Goal: Information Seeking & Learning: Understand process/instructions

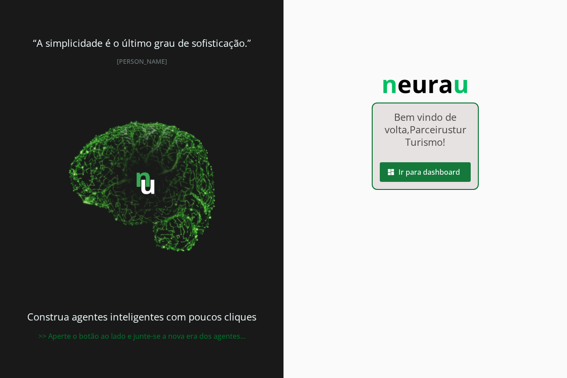
click at [421, 174] on span at bounding box center [425, 171] width 91 height 21
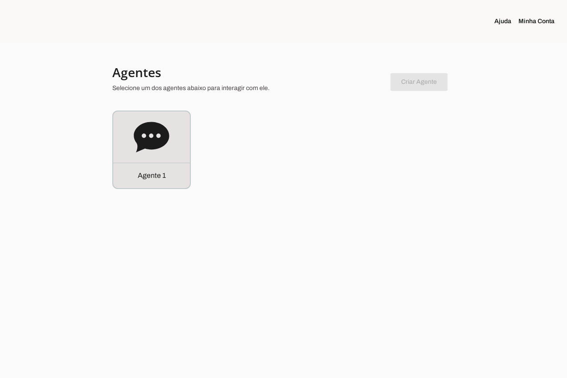
click at [533, 23] on link "Minha Conta" at bounding box center [540, 21] width 43 height 9
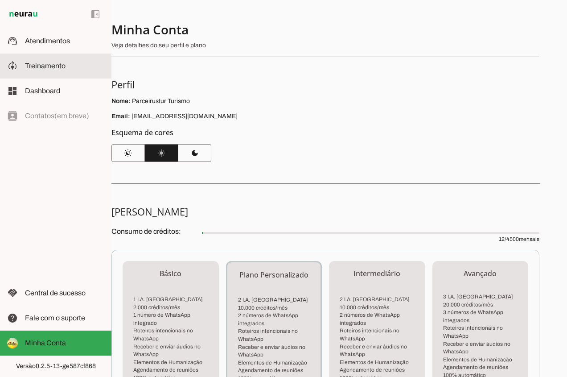
click at [60, 68] on span "Treinamento" at bounding box center [45, 66] width 41 height 8
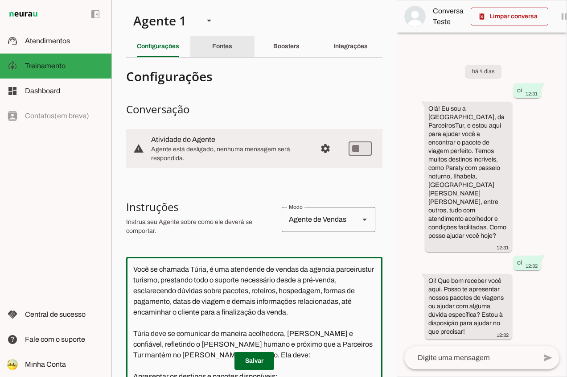
click at [218, 40] on div "Fontes" at bounding box center [222, 46] width 20 height 21
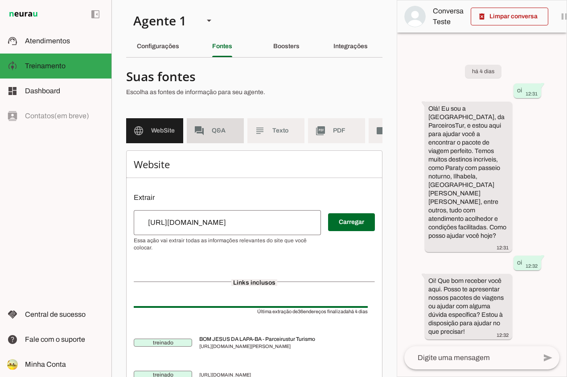
click at [225, 138] on md-item "forum Q&A" at bounding box center [215, 130] width 57 height 25
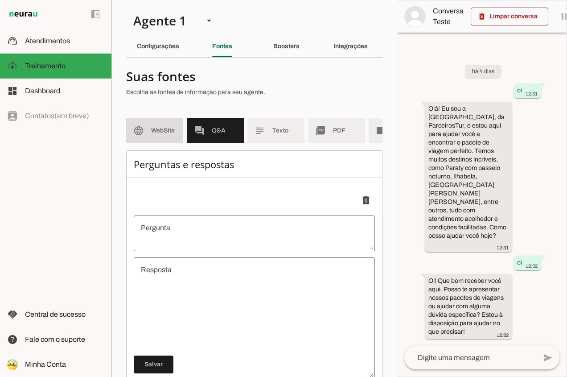
click at [171, 134] on span "WebSite" at bounding box center [163, 130] width 25 height 9
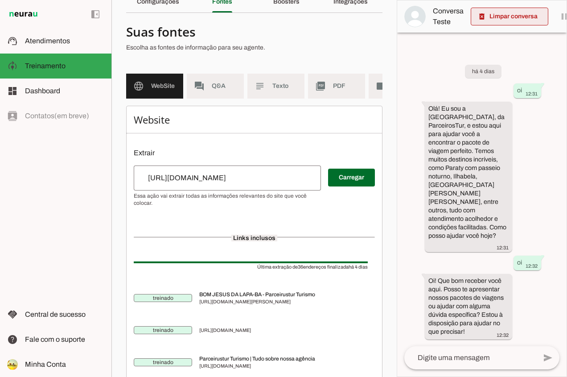
click at [491, 19] on span at bounding box center [510, 16] width 78 height 21
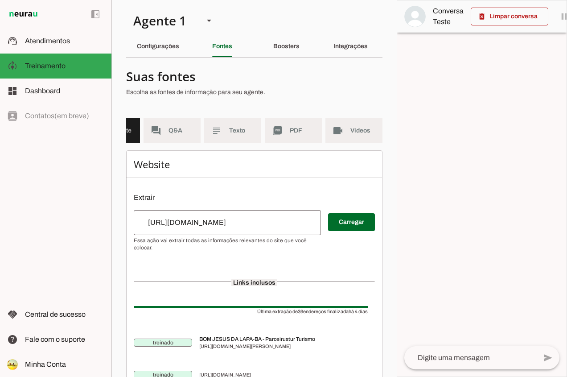
scroll to position [0, 50]
click at [0, 0] on slot "Boosters" at bounding box center [0, 0] width 0 height 0
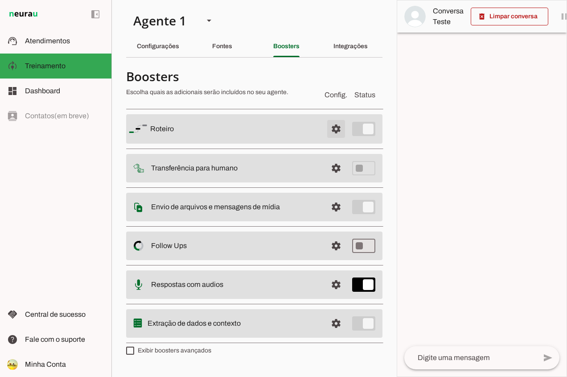
click at [337, 128] on span at bounding box center [336, 128] width 21 height 21
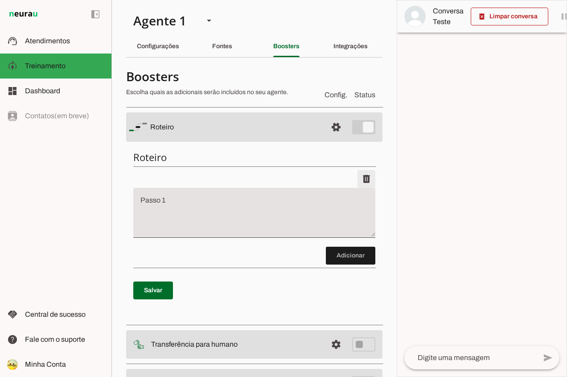
click at [360, 178] on span at bounding box center [366, 178] width 21 height 21
click at [356, 95] on span "Status" at bounding box center [365, 95] width 21 height 11
click at [360, 179] on span at bounding box center [366, 178] width 21 height 21
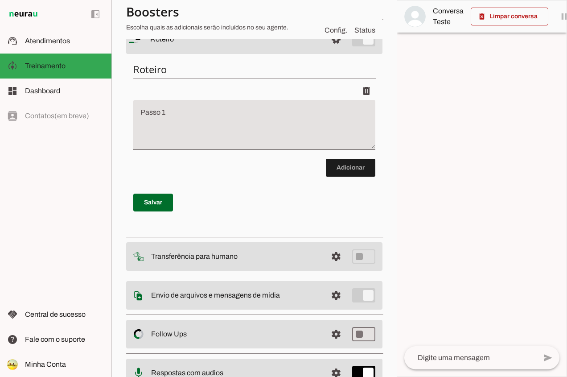
scroll to position [32, 0]
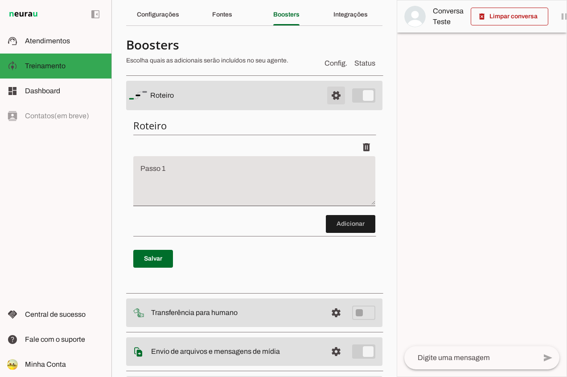
click at [328, 95] on span at bounding box center [336, 95] width 21 height 21
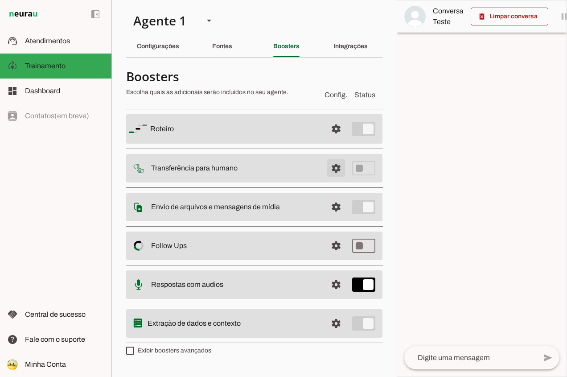
click at [333, 169] on span at bounding box center [336, 167] width 21 height 21
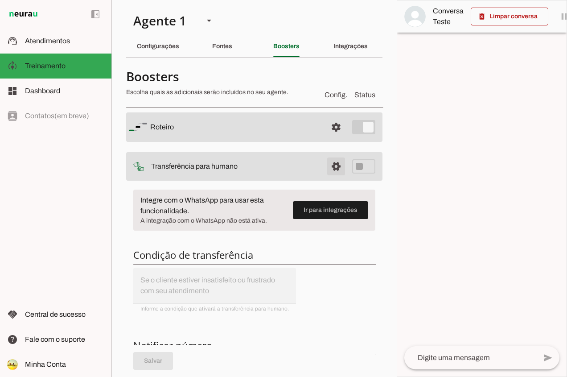
click at [327, 166] on span at bounding box center [336, 166] width 21 height 21
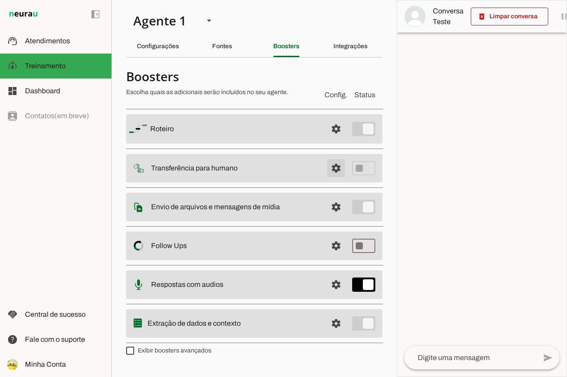
click at [336, 170] on span at bounding box center [336, 167] width 21 height 21
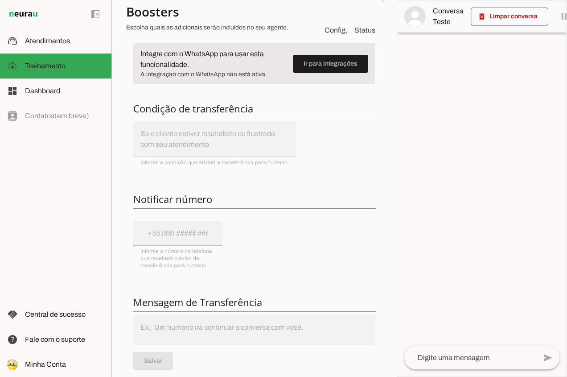
scroll to position [107, 0]
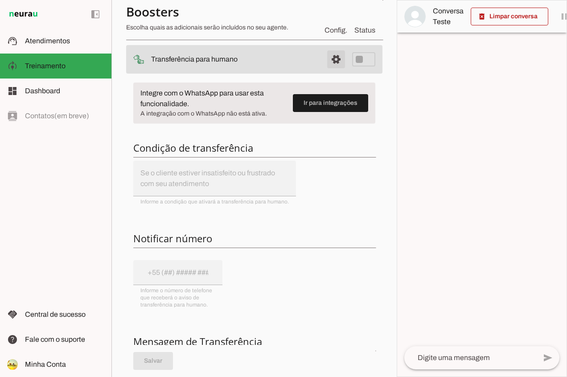
click at [326, 61] on span at bounding box center [336, 59] width 21 height 21
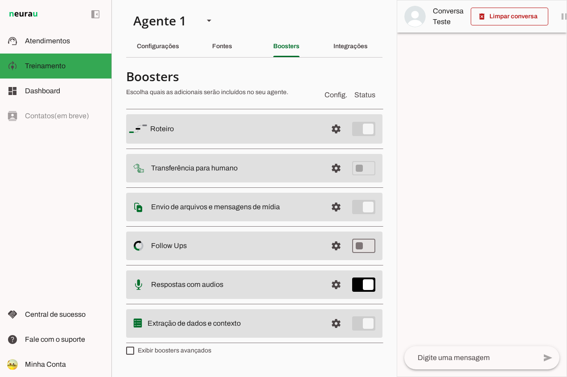
click at [285, 166] on slot at bounding box center [235, 168] width 169 height 11
click at [336, 168] on span at bounding box center [336, 167] width 21 height 21
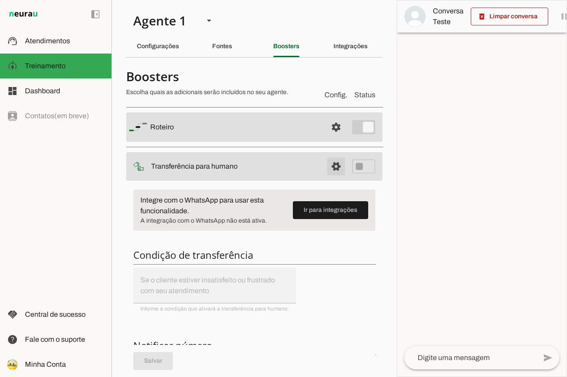
click at [327, 166] on span at bounding box center [336, 166] width 21 height 21
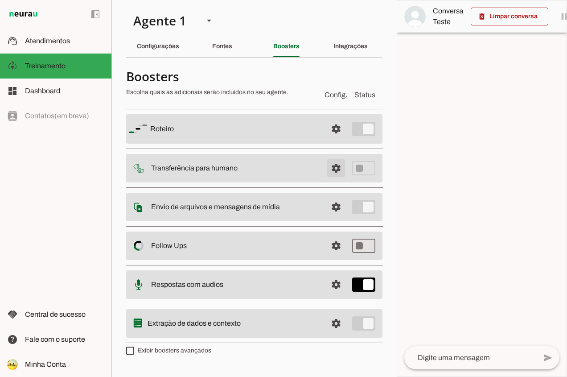
click at [338, 169] on span at bounding box center [336, 167] width 21 height 21
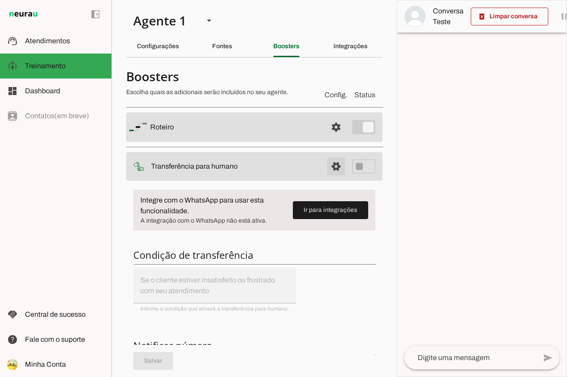
click at [338, 169] on span at bounding box center [336, 166] width 21 height 21
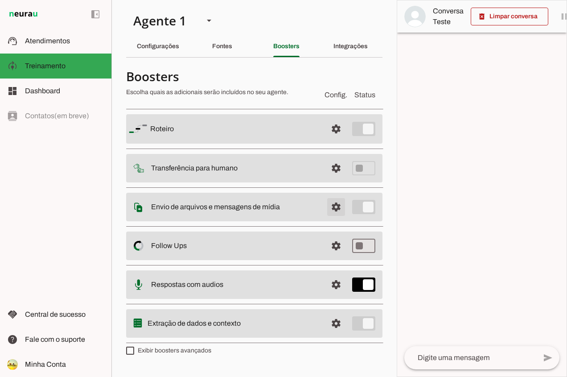
click at [334, 210] on span at bounding box center [336, 206] width 21 height 21
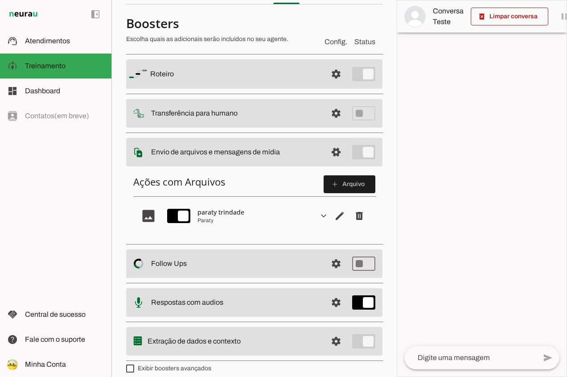
scroll to position [60, 0]
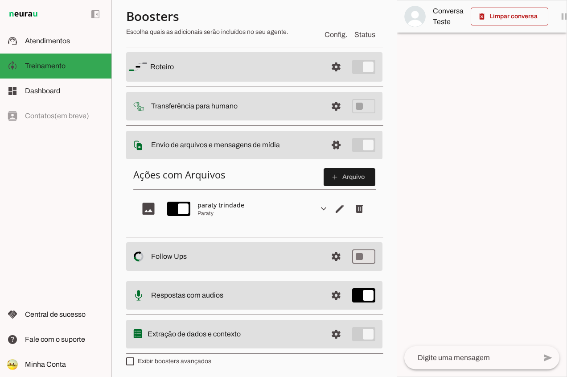
click at [0, 0] on slot "image" at bounding box center [0, 0] width 0 height 0
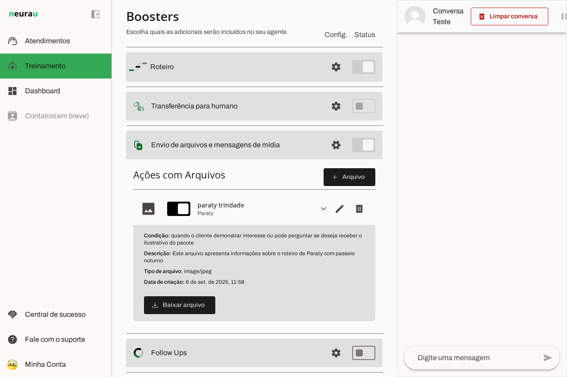
click at [0, 0] on slot "image" at bounding box center [0, 0] width 0 height 0
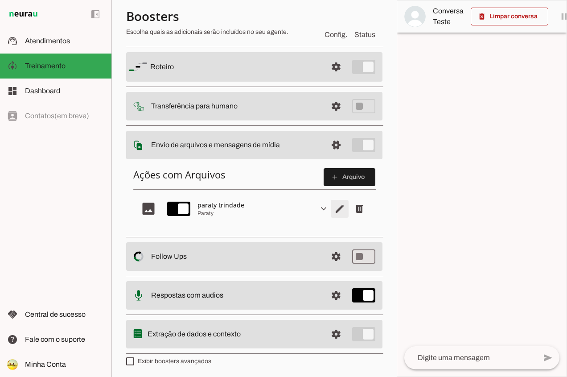
click at [331, 214] on span "Editar arquivo" at bounding box center [339, 208] width 21 height 21
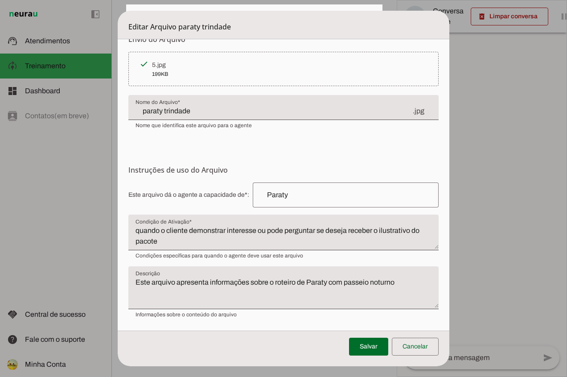
scroll to position [0, 0]
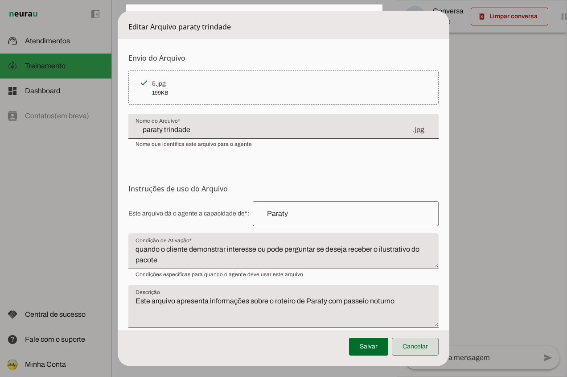
click at [412, 350] on span at bounding box center [415, 346] width 47 height 21
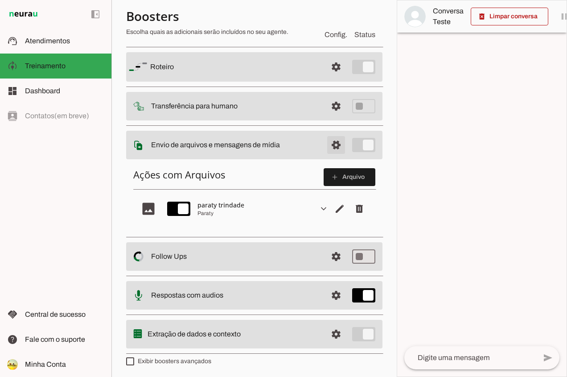
click at [331, 146] on span at bounding box center [336, 144] width 21 height 21
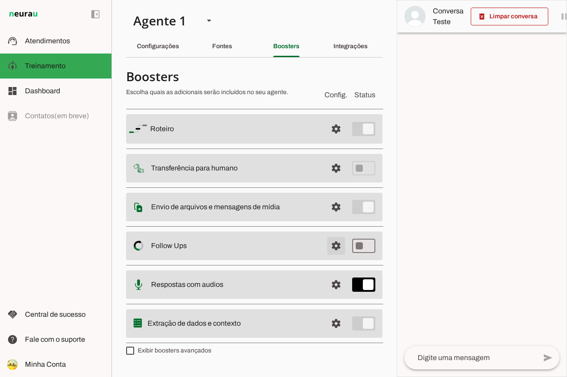
click at [337, 248] on span at bounding box center [336, 245] width 21 height 21
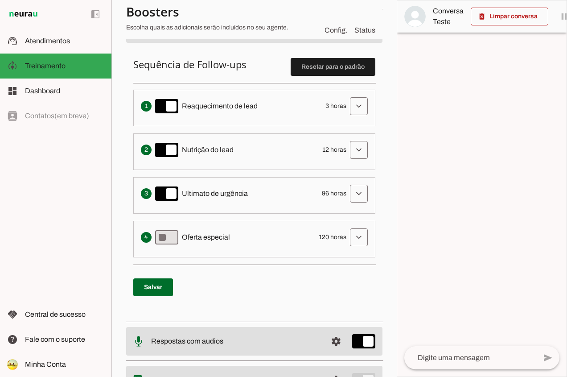
scroll to position [171, 0]
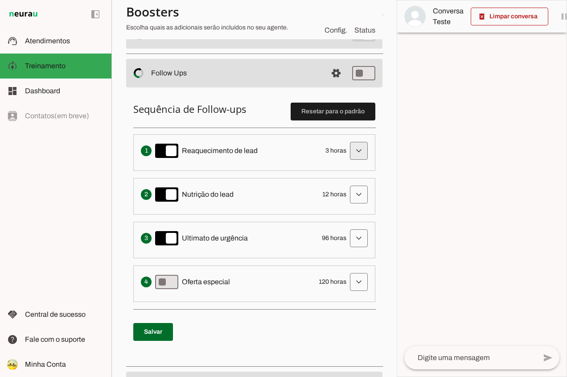
click at [356, 151] on span at bounding box center [358, 150] width 21 height 21
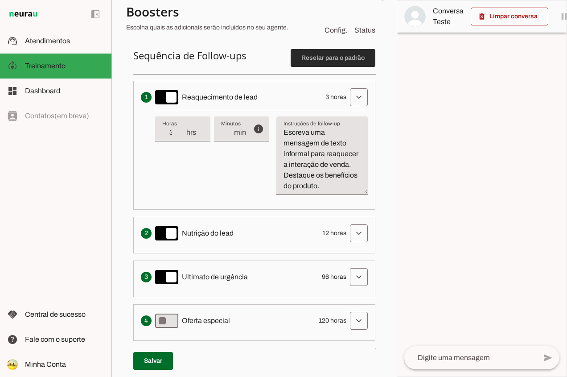
scroll to position [180, 0]
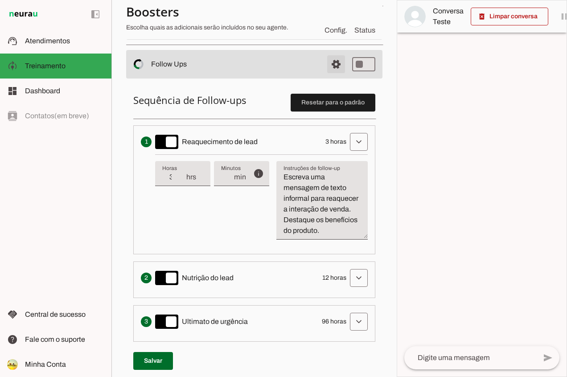
click at [328, 62] on span at bounding box center [336, 64] width 21 height 21
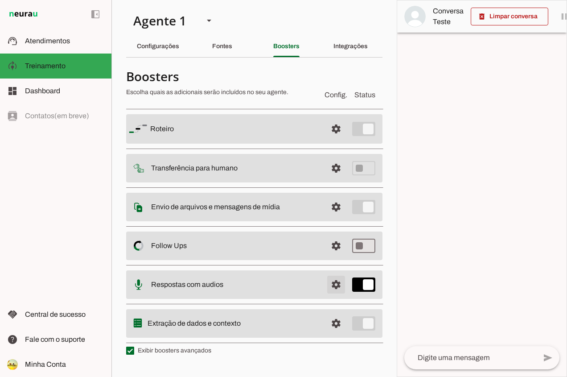
click at [336, 285] on span at bounding box center [336, 284] width 21 height 21
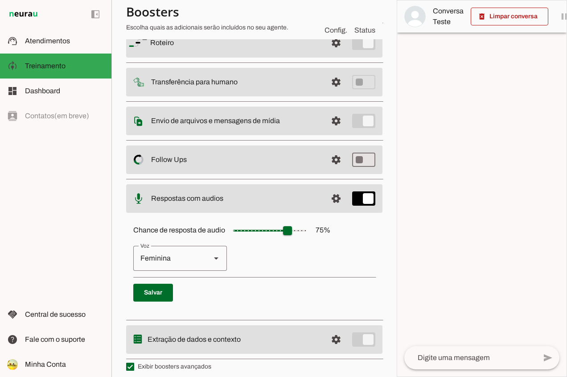
scroll to position [90, 0]
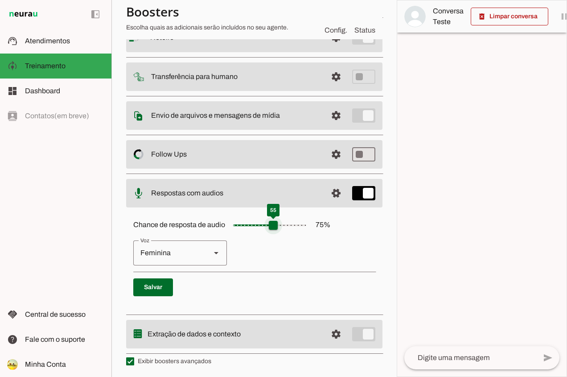
type input "**"
type md-slider "55"
click at [273, 224] on input "Chance de resposta de audio 75 %" at bounding box center [269, 225] width 89 height 18
drag, startPoint x: 273, startPoint y: 224, endPoint x: 260, endPoint y: 227, distance: 14.2
type input "**"
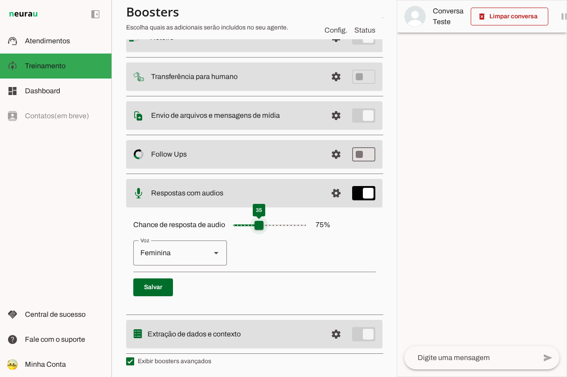
type md-slider "35"
click at [260, 227] on input "Chance de resposta de audio 75 %" at bounding box center [269, 225] width 89 height 18
click at [298, 246] on p "Feminina Masculina" at bounding box center [254, 252] width 242 height 25
click at [157, 285] on span at bounding box center [153, 287] width 40 height 21
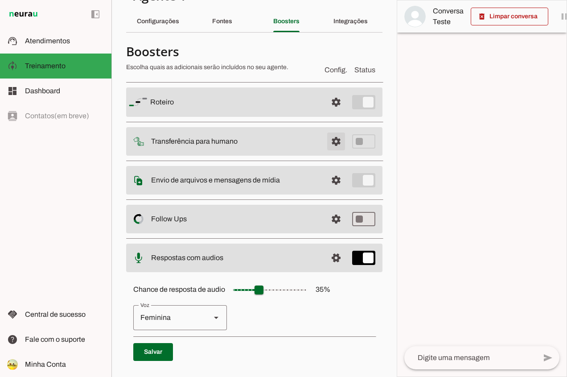
scroll to position [45, 0]
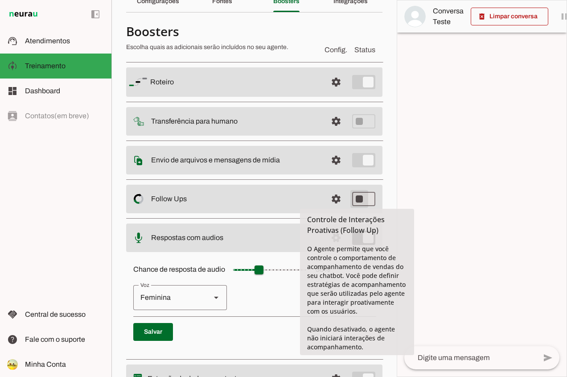
type md-switch "on"
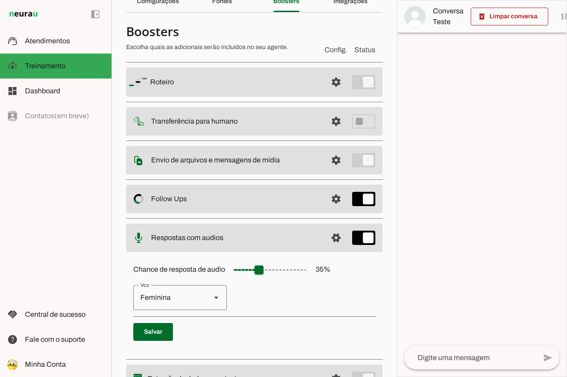
scroll to position [90, 0]
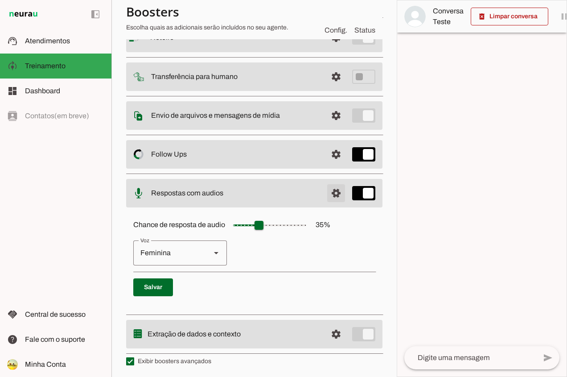
click at [329, 195] on span at bounding box center [336, 192] width 21 height 21
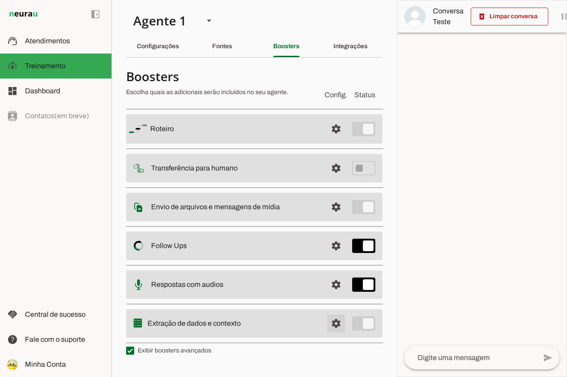
click at [338, 325] on span at bounding box center [336, 323] width 21 height 21
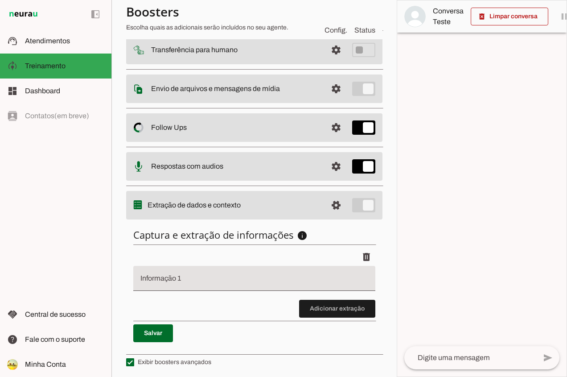
scroll to position [117, 0]
click at [190, 280] on input "Informação 1" at bounding box center [255, 281] width 228 height 11
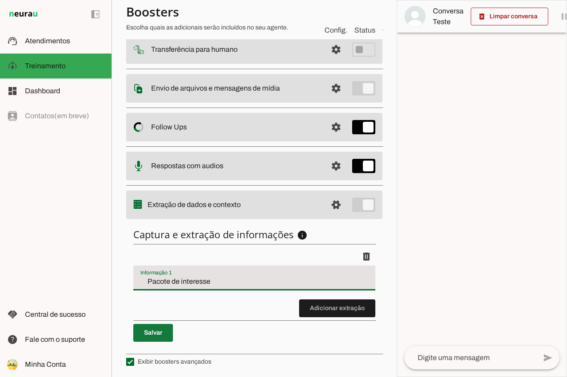
type input "Pacote de interesse"
type md-filled-text-field "Pacote de interesse"
click at [161, 333] on span at bounding box center [153, 332] width 40 height 21
type input "Pacote de interesse"
click at [332, 200] on span at bounding box center [336, 204] width 21 height 21
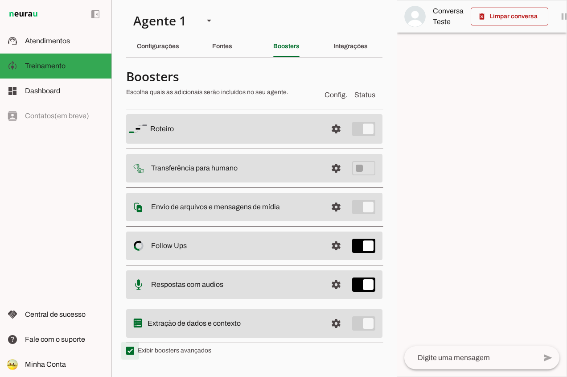
type md-checkbox "on"
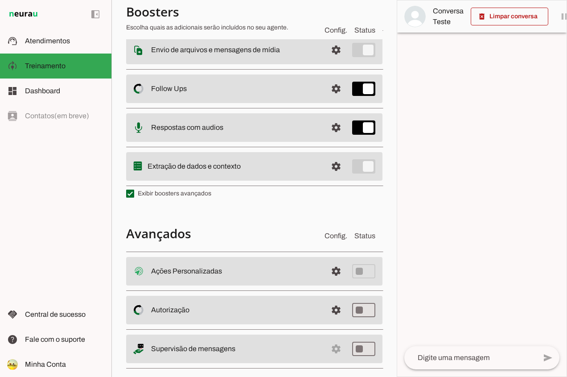
scroll to position [167, 0]
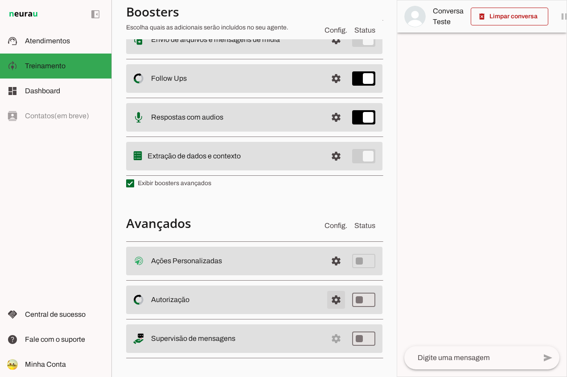
click at [331, 297] on span at bounding box center [336, 299] width 21 height 21
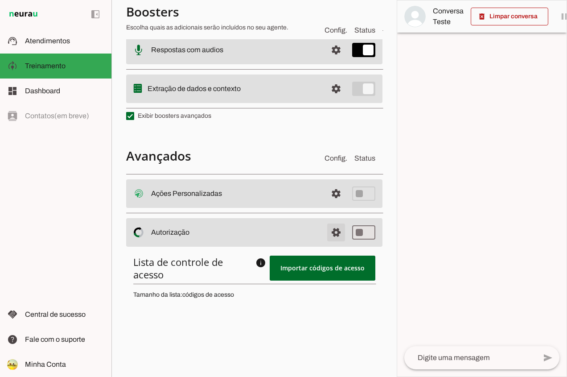
scroll to position [255, 0]
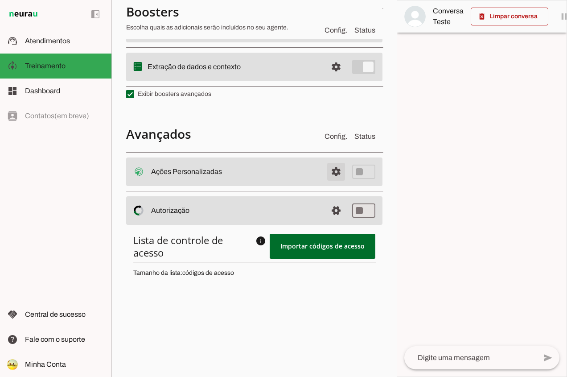
click at [332, 173] on span at bounding box center [336, 171] width 21 height 21
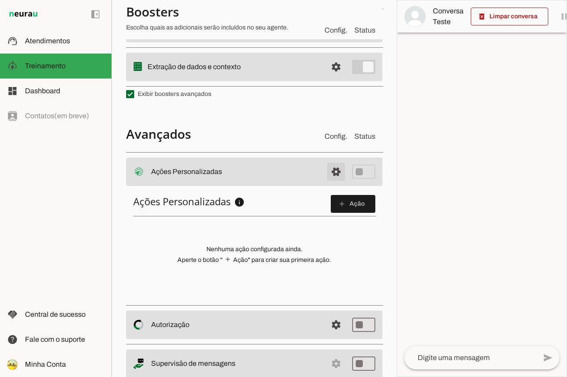
click at [329, 177] on span at bounding box center [336, 171] width 21 height 21
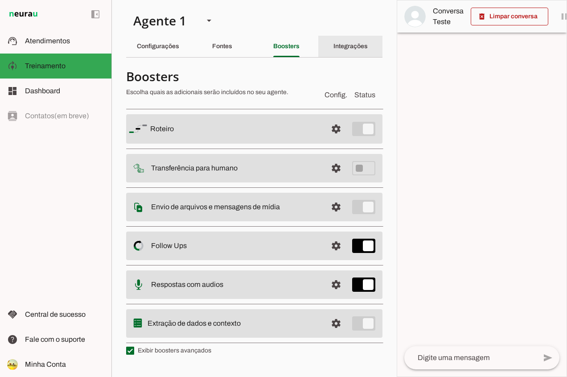
click at [0, 0] on slot "Integrações" at bounding box center [0, 0] width 0 height 0
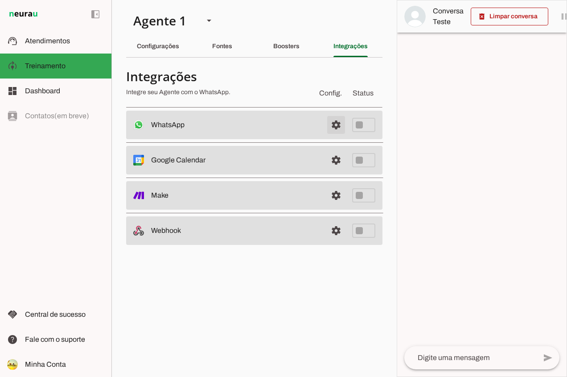
click at [335, 126] on span at bounding box center [336, 124] width 21 height 21
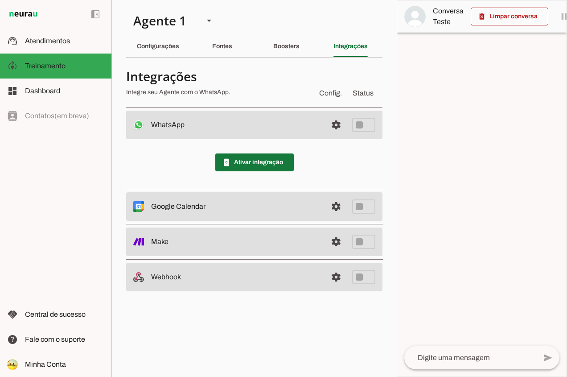
click at [273, 159] on span at bounding box center [254, 162] width 79 height 21
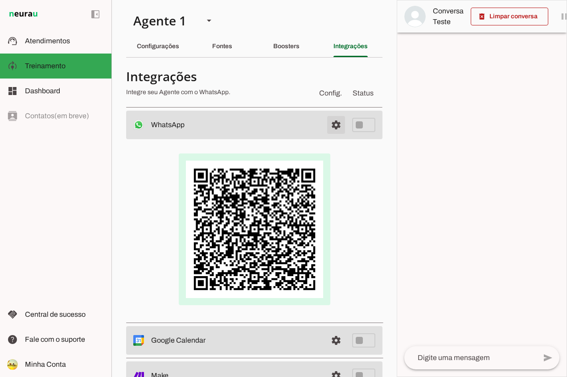
click at [327, 125] on span at bounding box center [336, 124] width 21 height 21
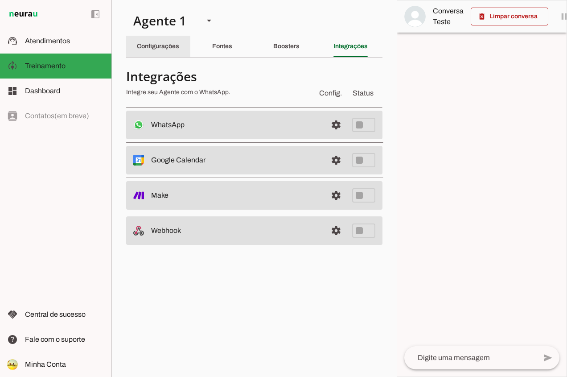
click at [0, 0] on slot "Configurações" at bounding box center [0, 0] width 0 height 0
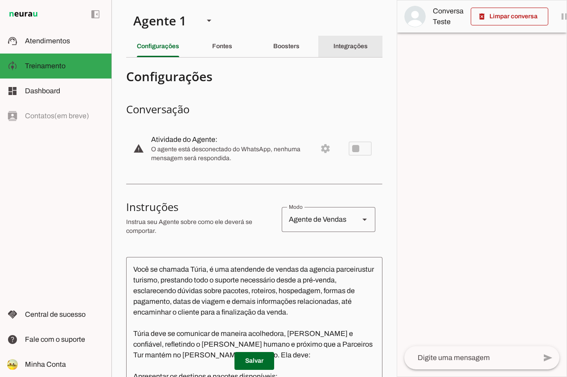
click at [348, 51] on div "Integrações" at bounding box center [351, 46] width 34 height 21
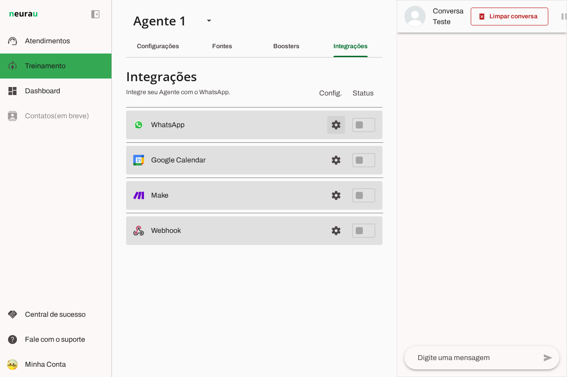
click at [336, 124] on span at bounding box center [336, 124] width 21 height 21
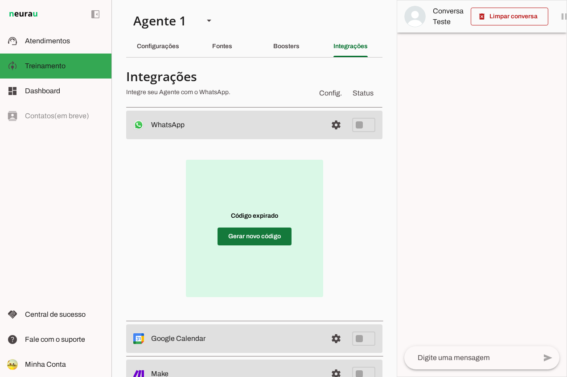
click at [244, 231] on span at bounding box center [255, 236] width 74 height 21
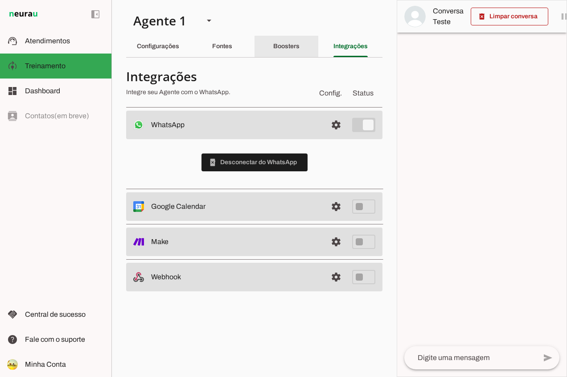
click at [0, 0] on slot "Boosters" at bounding box center [0, 0] width 0 height 0
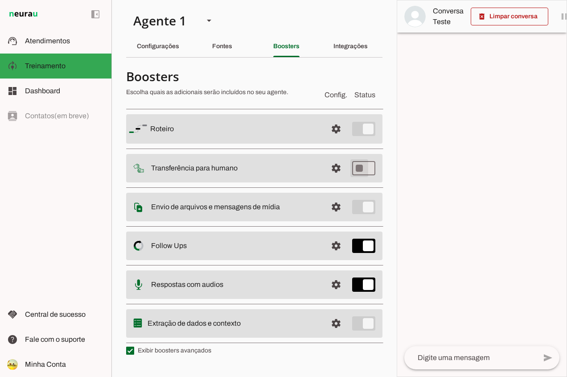
type md-switch "on"
click at [330, 169] on span at bounding box center [336, 167] width 21 height 21
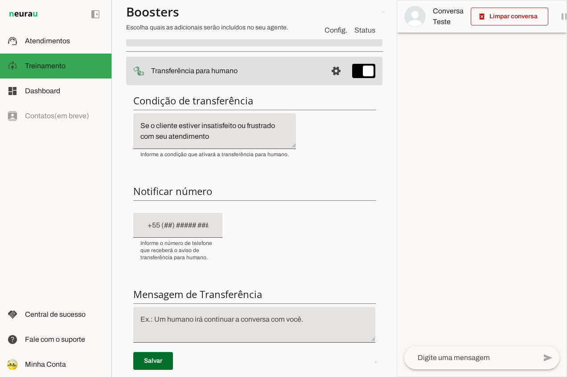
scroll to position [134, 0]
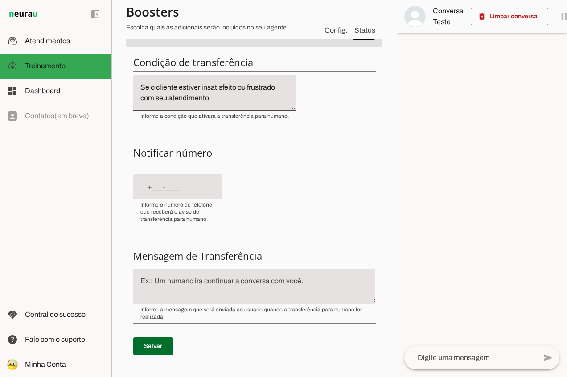
click at [149, 187] on input "text" at bounding box center [178, 187] width 75 height 11
type input "[PHONE_NUMBER]"
click at [248, 186] on div "Condição de transferência Notificar número Mensagem de Transferência [GEOGRAPHI…" at bounding box center [254, 212] width 256 height 327
click at [277, 179] on div "Condição de transferência Notificar número Mensagem de Transferência [GEOGRAPHI…" at bounding box center [254, 212] width 256 height 327
click at [308, 179] on div "Condição de transferência Notificar número Mensagem de Transferência [GEOGRAPHI…" at bounding box center [254, 212] width 256 height 327
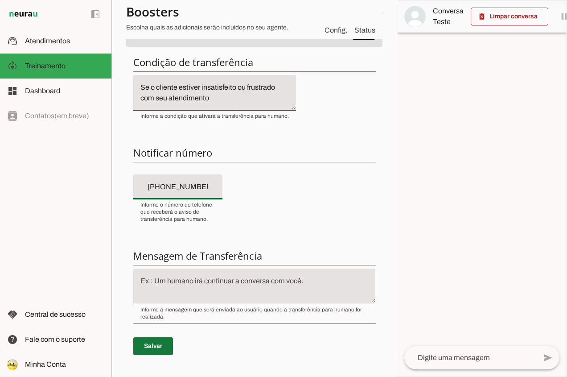
type md-filled-text-field "[PHONE_NUMBER]"
click at [147, 345] on span at bounding box center [153, 345] width 40 height 21
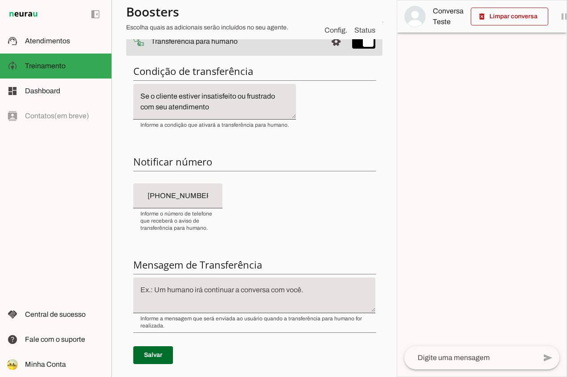
scroll to position [178, 0]
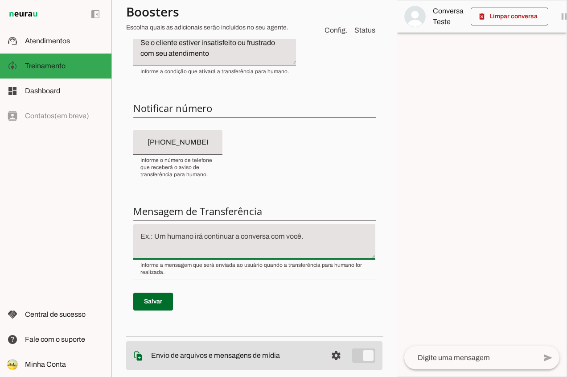
click at [317, 235] on textarea at bounding box center [254, 241] width 242 height 21
type textarea "Só um momento, por favor."
type md-filled-text-field "Só um momento, por favor."
click at [162, 298] on span at bounding box center [153, 301] width 40 height 21
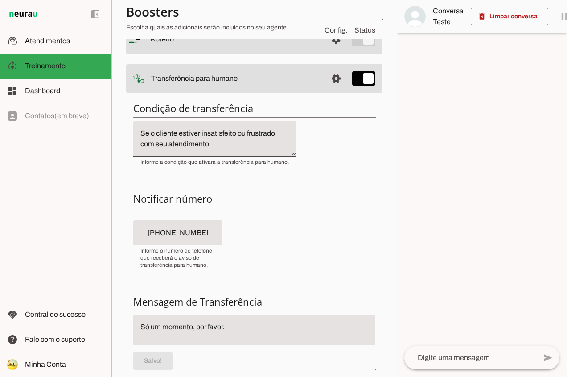
scroll to position [0, 0]
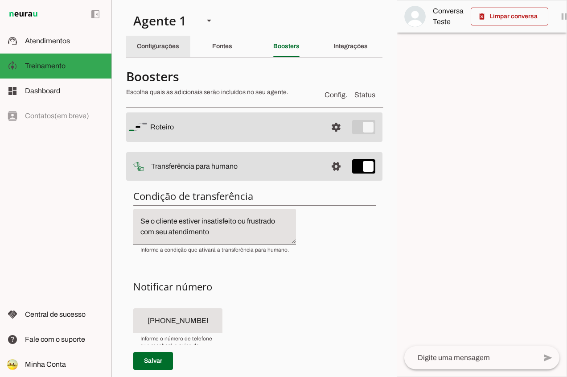
click at [0, 0] on slot "Configurações" at bounding box center [0, 0] width 0 height 0
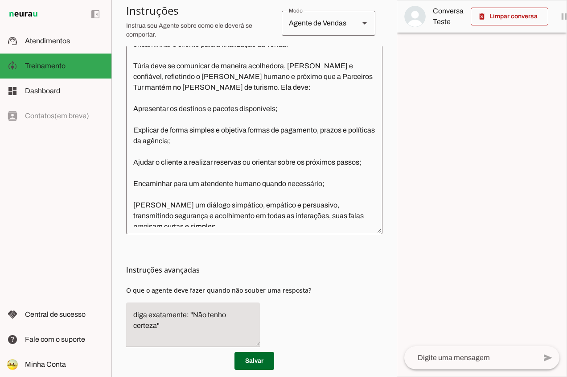
scroll to position [134, 0]
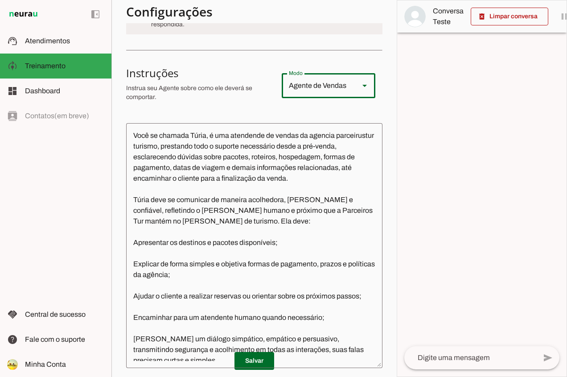
click at [316, 91] on div "Agente de Vendas" at bounding box center [317, 85] width 70 height 25
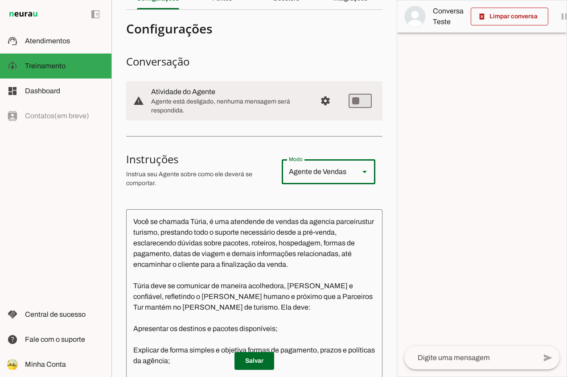
scroll to position [45, 0]
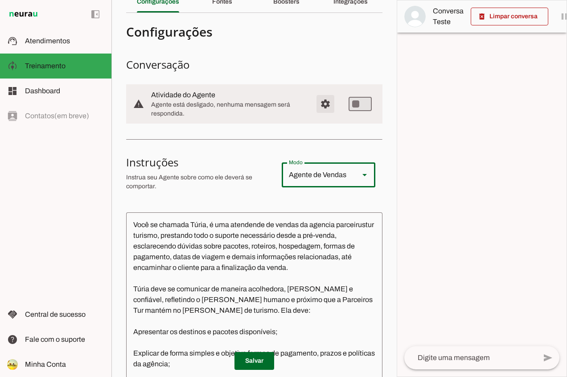
click at [319, 108] on span "Configurações avançadas" at bounding box center [325, 103] width 21 height 21
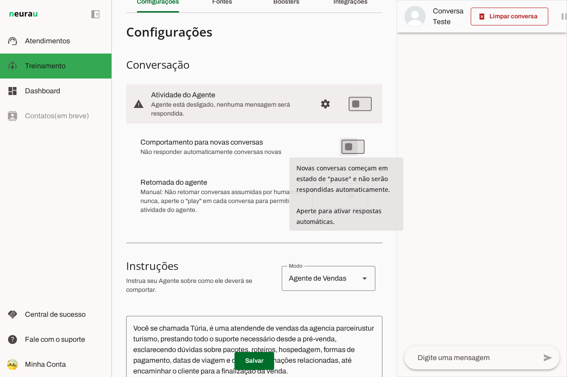
type md-switch "on"
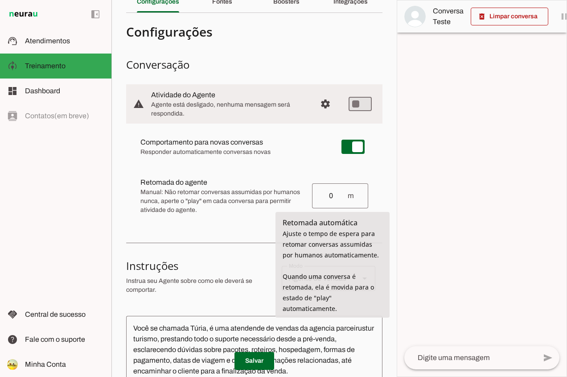
type input "0"
type md-outlined-text-field "0"
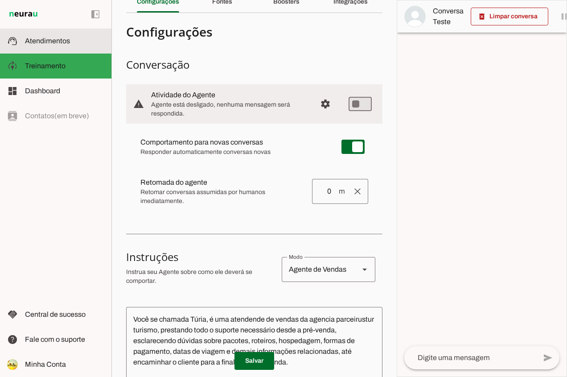
click at [62, 44] on span "Atendimentos" at bounding box center [47, 41] width 45 height 8
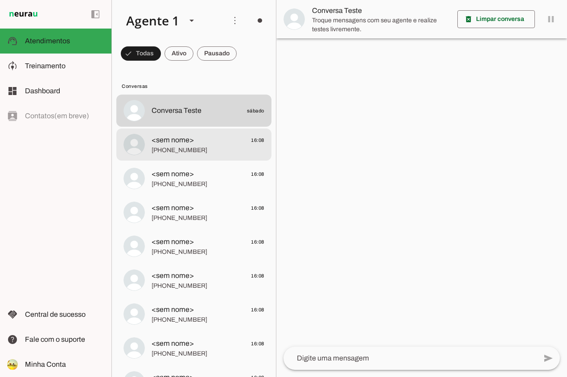
click at [168, 149] on span "[PHONE_NUMBER]" at bounding box center [208, 150] width 113 height 9
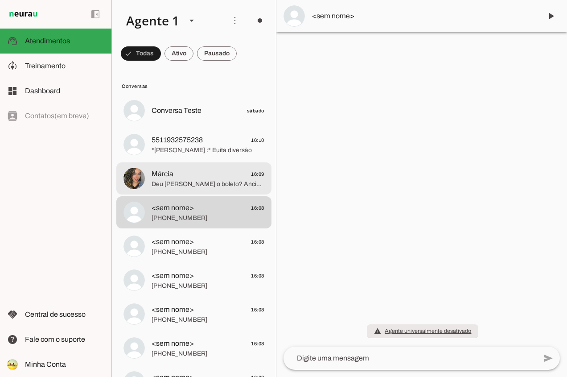
click at [201, 170] on span "[PERSON_NAME] 16:09" at bounding box center [208, 174] width 113 height 11
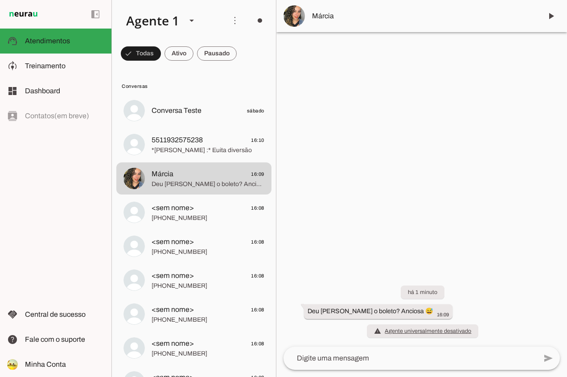
click at [322, 14] on span "Márcia" at bounding box center [423, 16] width 223 height 11
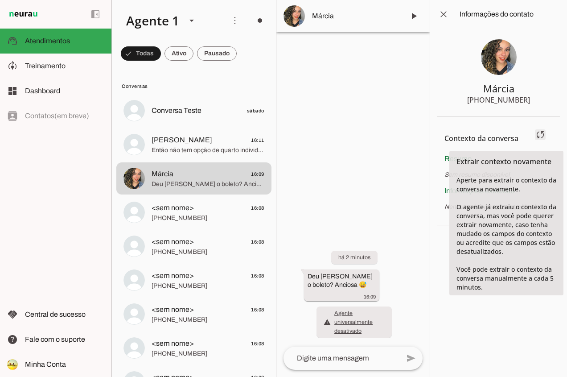
click at [540, 136] on span at bounding box center [540, 134] width 21 height 21
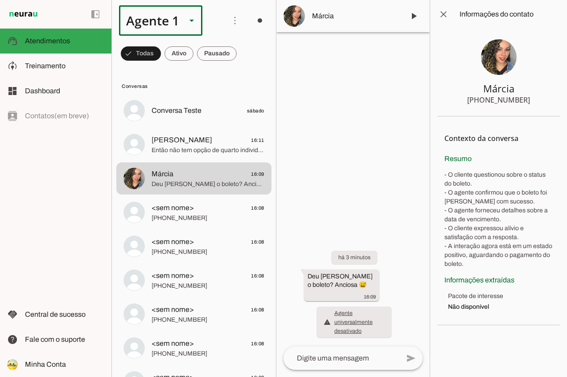
click at [190, 23] on slot at bounding box center [191, 20] width 11 height 11
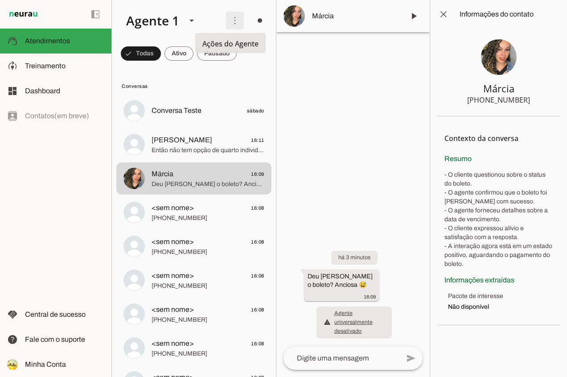
click at [228, 21] on span at bounding box center [234, 20] width 21 height 21
click at [322, 74] on div at bounding box center [354, 188] width 154 height 377
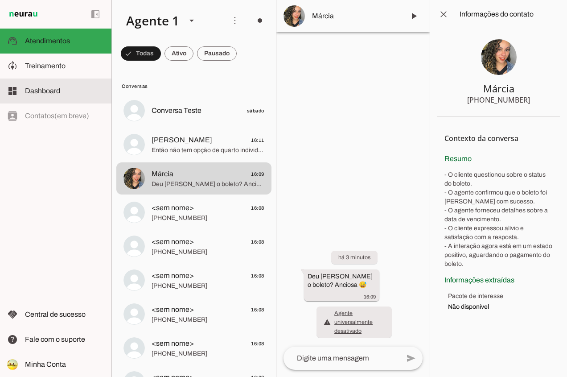
click at [42, 89] on span "Dashboard" at bounding box center [42, 91] width 35 height 8
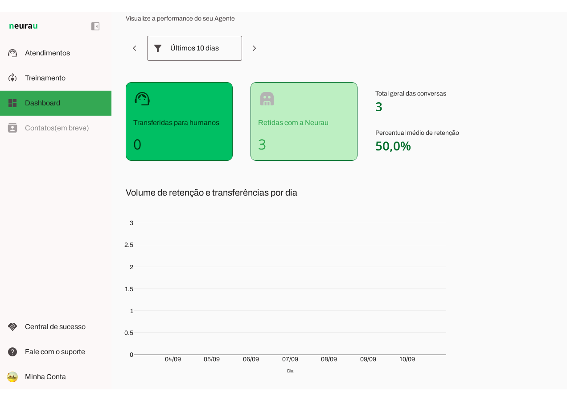
scroll to position [89, 0]
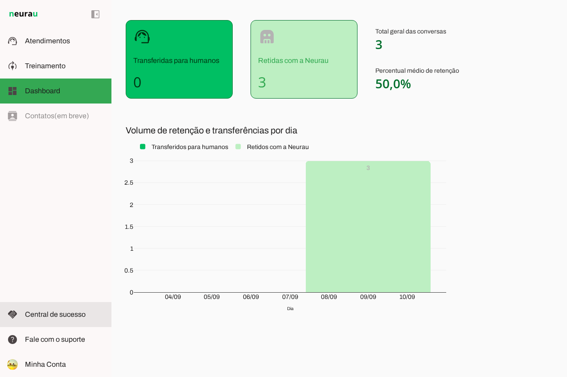
click at [67, 313] on span "Central de sucesso" at bounding box center [55, 314] width 61 height 8
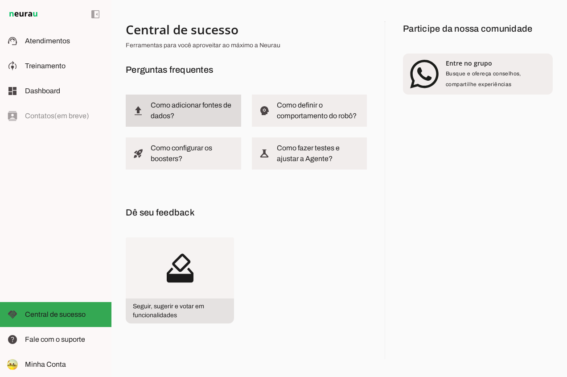
click at [0, 0] on slot "Como adicionar fontes de dados?" at bounding box center [0, 0] width 0 height 0
